Goal: Information Seeking & Learning: Learn about a topic

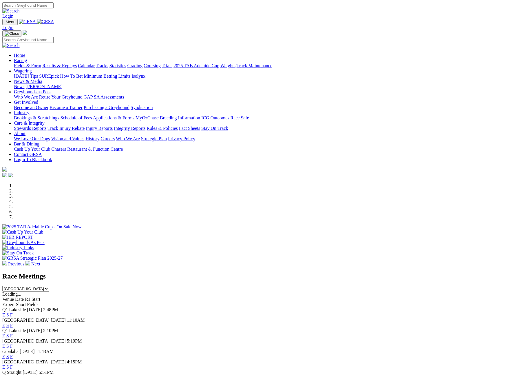
scroll to position [225, 0]
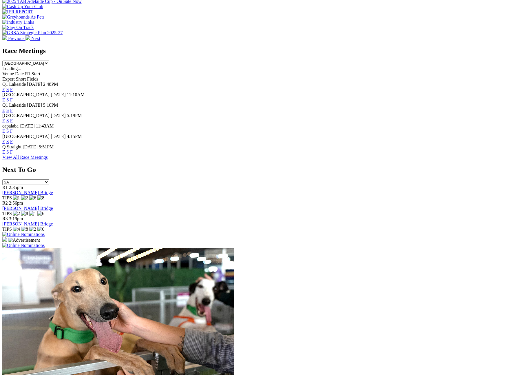
select select "SA"
click at [49, 61] on select "[GEOGRAPHIC_DATA] [GEOGRAPHIC_DATA] [GEOGRAPHIC_DATA] [GEOGRAPHIC_DATA] [GEOGRA…" at bounding box center [25, 64] width 47 height 6
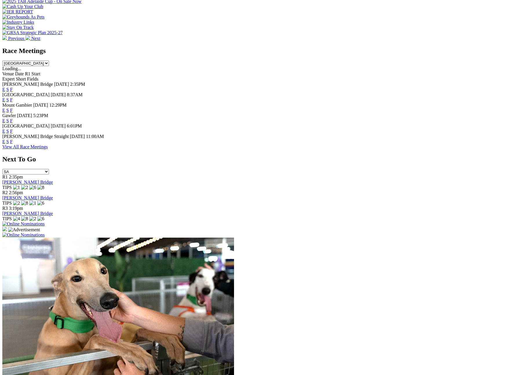
click at [13, 129] on link "F" at bounding box center [11, 131] width 3 height 5
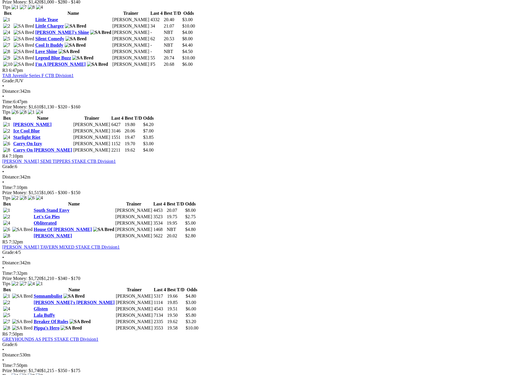
scroll to position [442, 0]
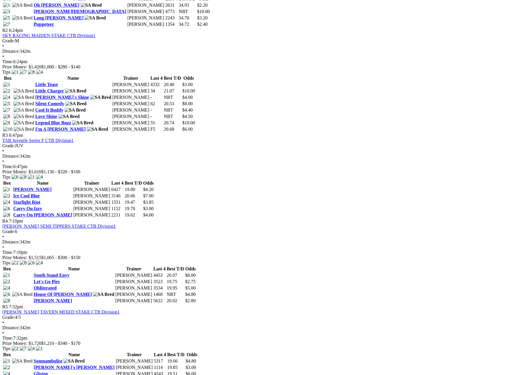
scroll to position [438, 0]
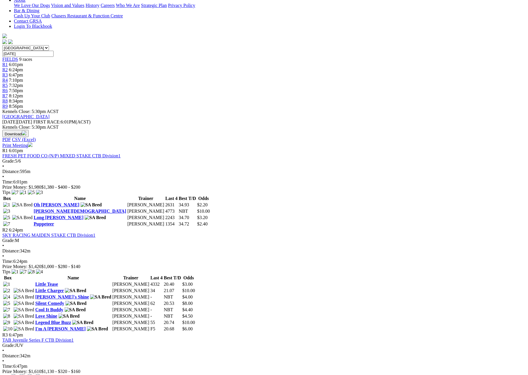
scroll to position [367, 0]
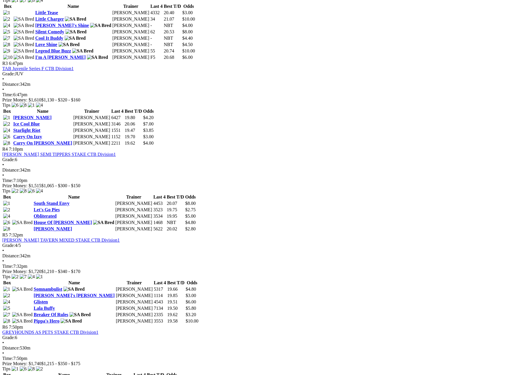
scroll to position [515, 0]
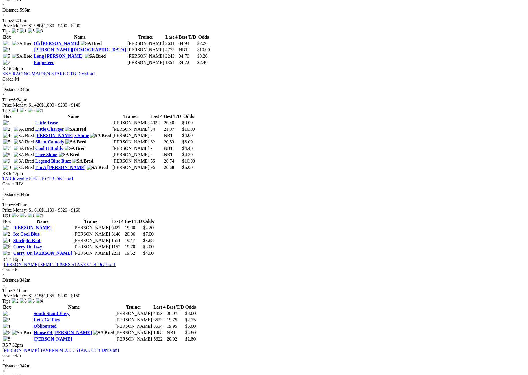
scroll to position [487, 0]
